Goal: Transaction & Acquisition: Subscribe to service/newsletter

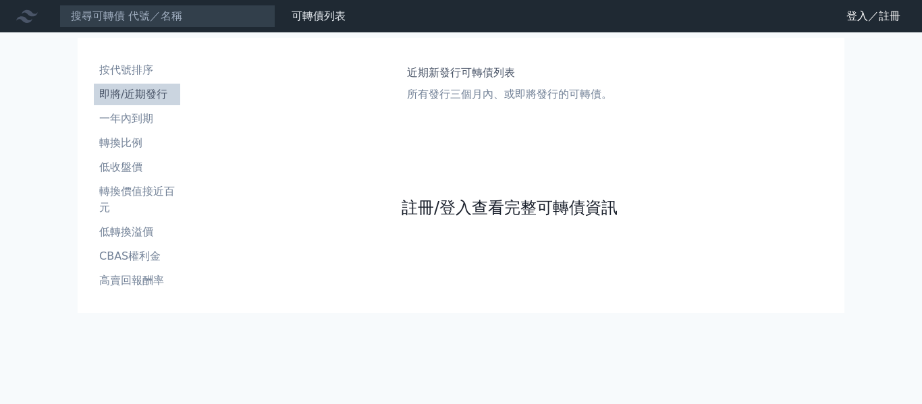
click at [479, 207] on link "註冊/登入查看完整可轉債資訊" at bounding box center [510, 208] width 216 height 22
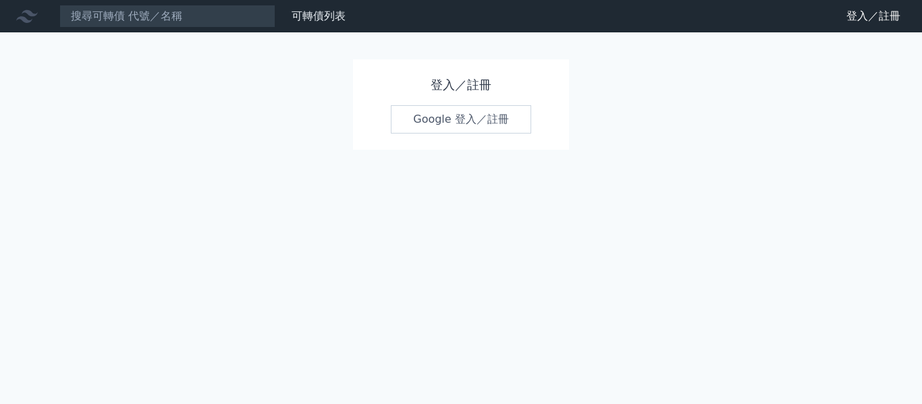
click at [426, 119] on link "Google 登入／註冊" at bounding box center [461, 119] width 140 height 28
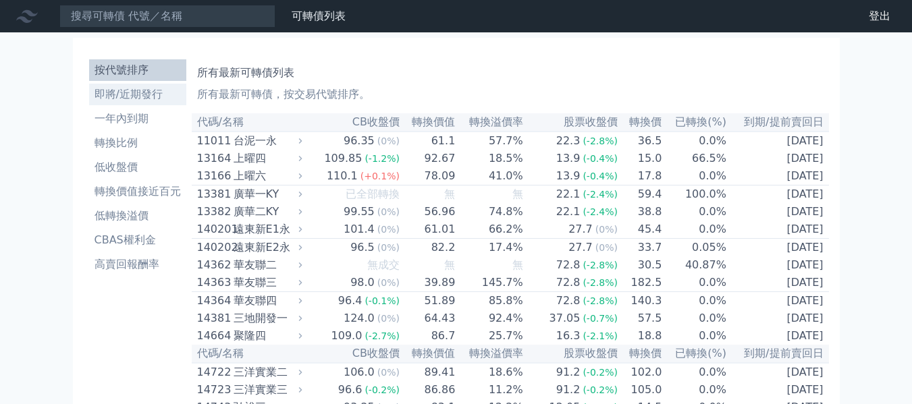
click at [132, 91] on li "即將/近期發行" at bounding box center [137, 94] width 97 height 16
